Goal: Task Accomplishment & Management: Use online tool/utility

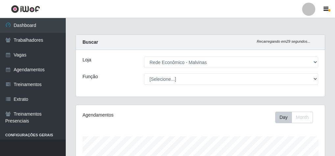
select select "194"
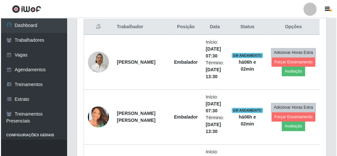
scroll to position [263, 0]
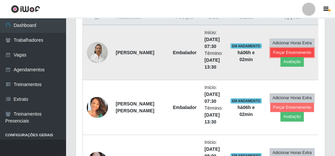
click at [283, 52] on button "Forçar Encerramento" at bounding box center [293, 52] width 44 height 9
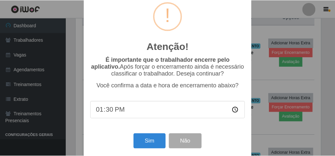
scroll to position [21, 0]
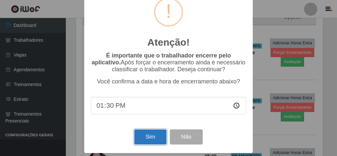
click at [150, 132] on button "Sim" at bounding box center [150, 137] width 32 height 15
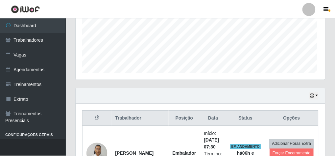
scroll to position [136, 247]
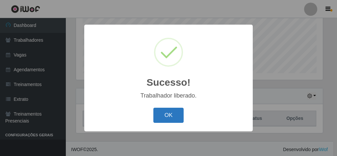
click at [153, 116] on div "OK Cancel" at bounding box center [168, 115] width 155 height 19
click at [159, 116] on button "OK" at bounding box center [168, 115] width 31 height 15
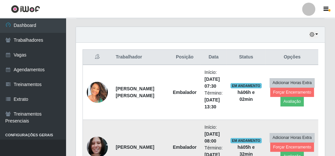
scroll to position [267, 0]
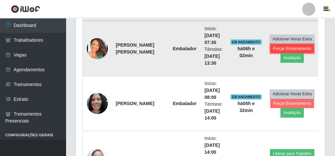
click at [271, 44] on button "Forçar Encerramento" at bounding box center [293, 48] width 44 height 9
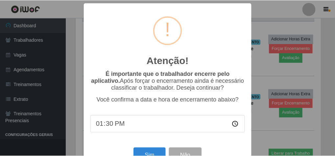
scroll to position [21, 0]
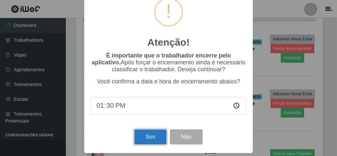
click at [148, 136] on button "Sim" at bounding box center [150, 137] width 32 height 15
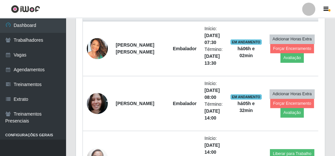
scroll to position [136, 247]
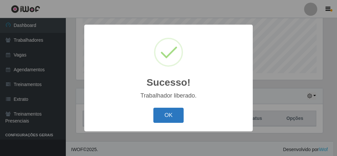
click at [166, 111] on button "OK" at bounding box center [168, 115] width 31 height 15
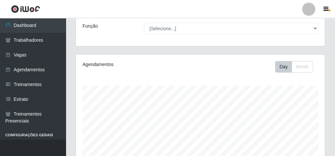
scroll to position [4, 0]
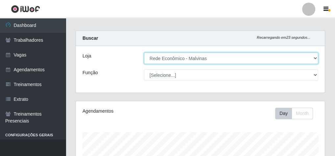
click at [168, 58] on select "[Selecione...] Rede Econômico - Malvinas Rede Econômico - Prata" at bounding box center [231, 59] width 174 height 12
click at [144, 53] on select "[Selecione...] Rede Econômico - Malvinas Rede Econômico - Prata" at bounding box center [231, 59] width 174 height 12
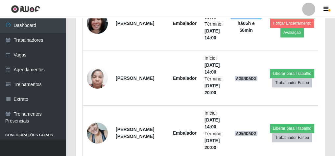
scroll to position [294, 0]
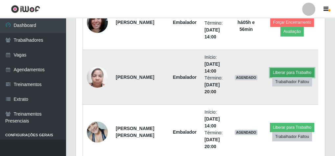
click at [291, 71] on button "Liberar para Trabalho" at bounding box center [292, 72] width 44 height 9
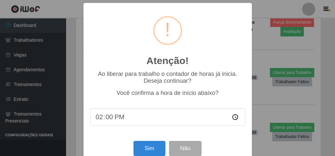
scroll to position [136, 247]
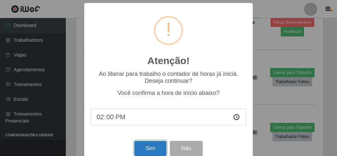
click at [149, 149] on button "Sim" at bounding box center [150, 148] width 32 height 15
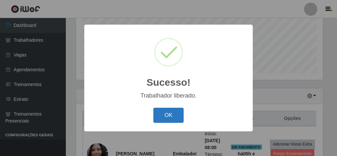
click at [165, 117] on button "OK" at bounding box center [168, 115] width 31 height 15
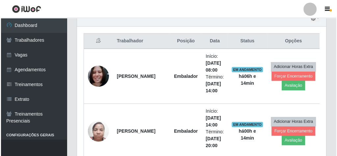
scroll to position [241, 0]
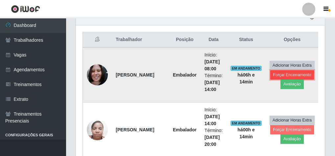
click at [286, 74] on button "Forçar Encerramento" at bounding box center [293, 74] width 44 height 9
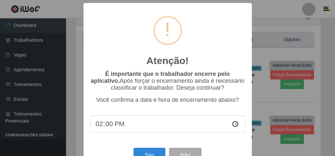
scroll to position [136, 247]
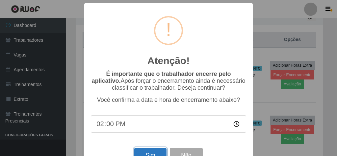
click at [156, 153] on button "Sim" at bounding box center [150, 155] width 32 height 15
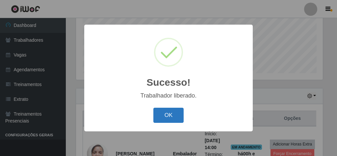
click at [171, 115] on button "OK" at bounding box center [168, 115] width 31 height 15
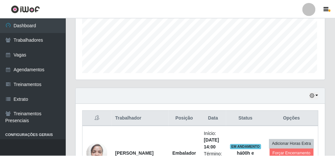
scroll to position [136, 249]
